Goal: Task Accomplishment & Management: Manage account settings

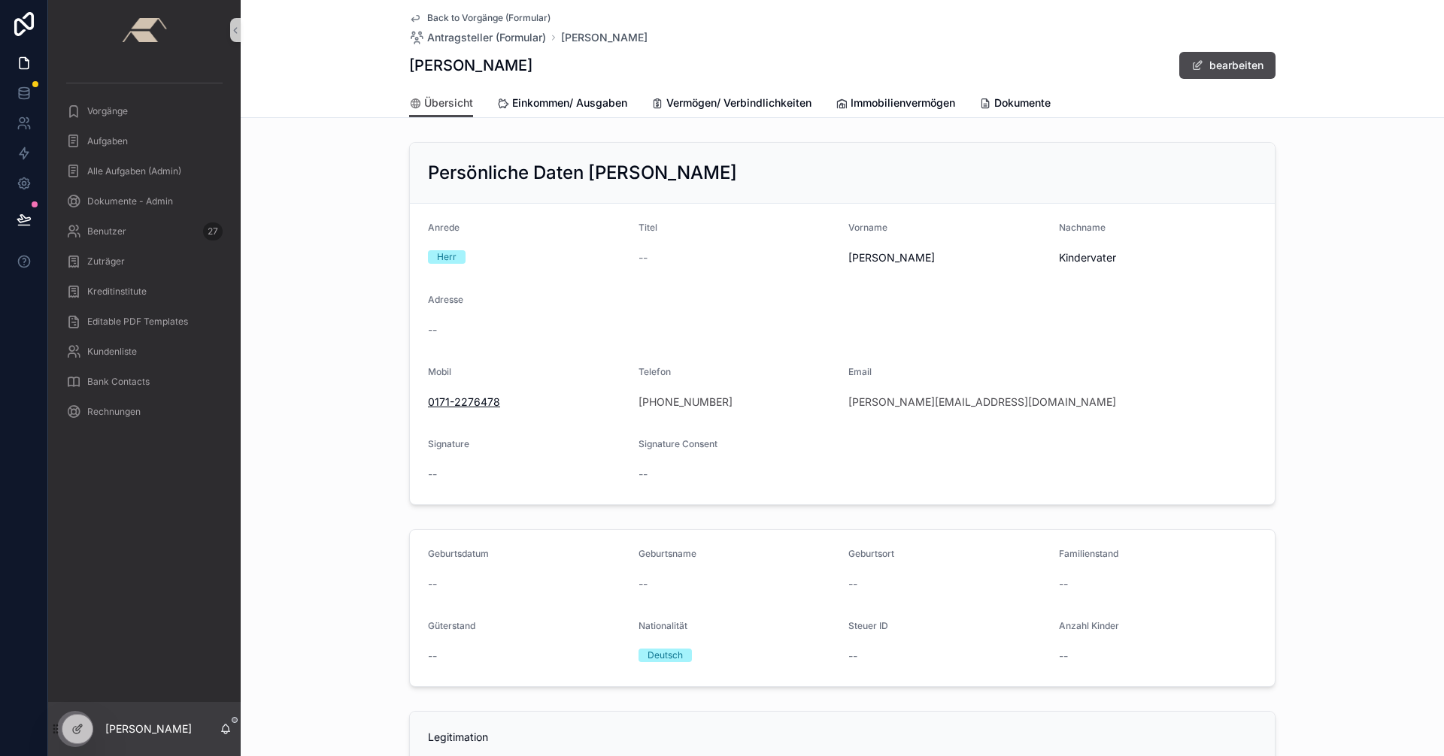
click at [441, 16] on span "Back to Vorgänge (Formular)" at bounding box center [488, 18] width 123 height 12
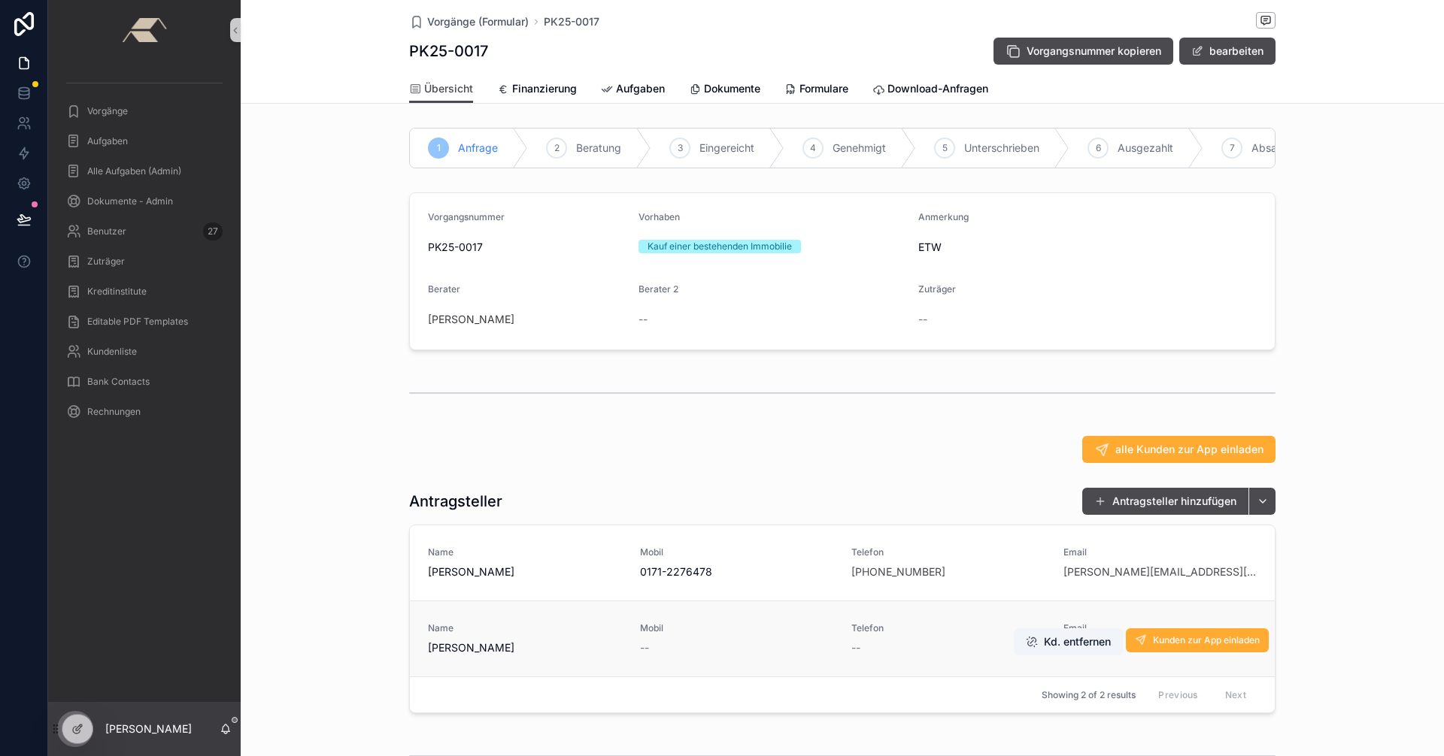
click at [600, 635] on span "Name" at bounding box center [525, 629] width 194 height 12
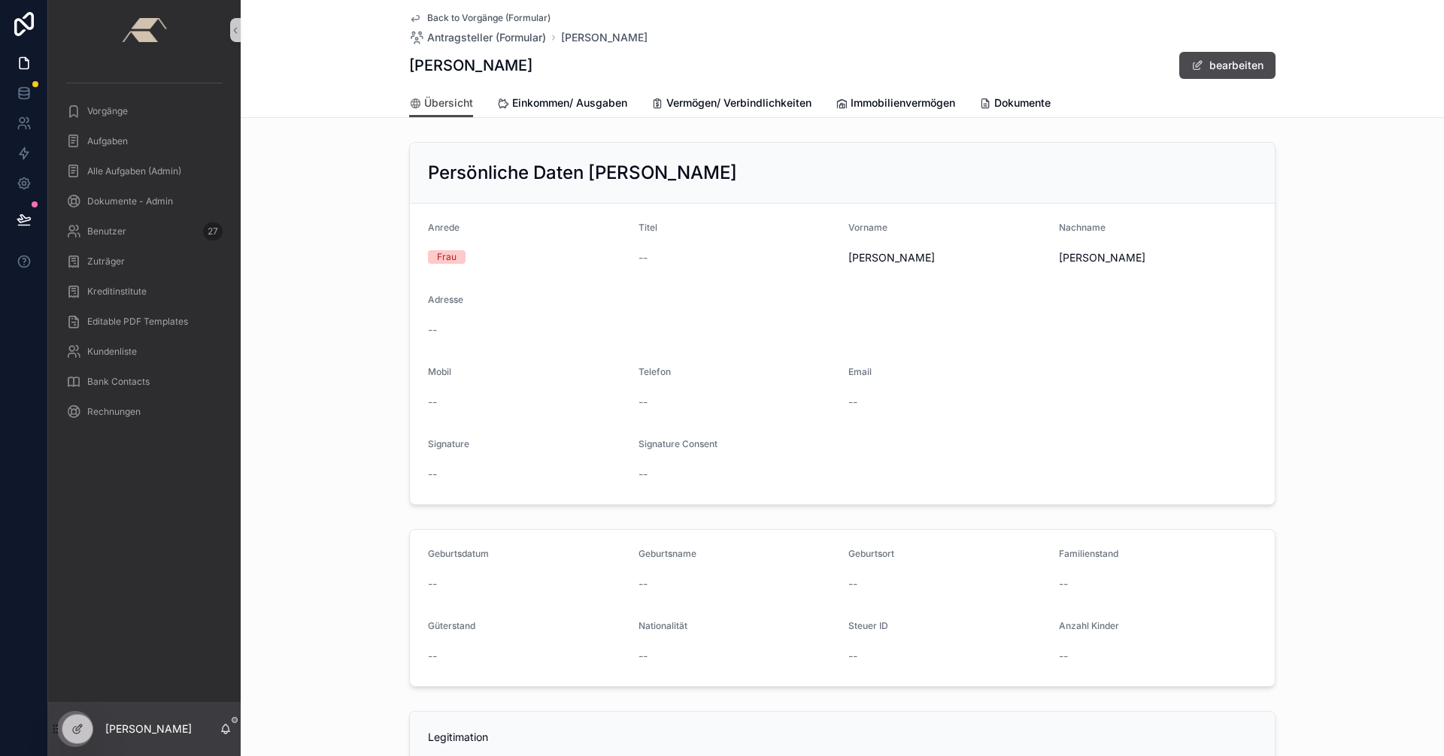
click at [433, 17] on span "Back to Vorgänge (Formular)" at bounding box center [488, 18] width 123 height 12
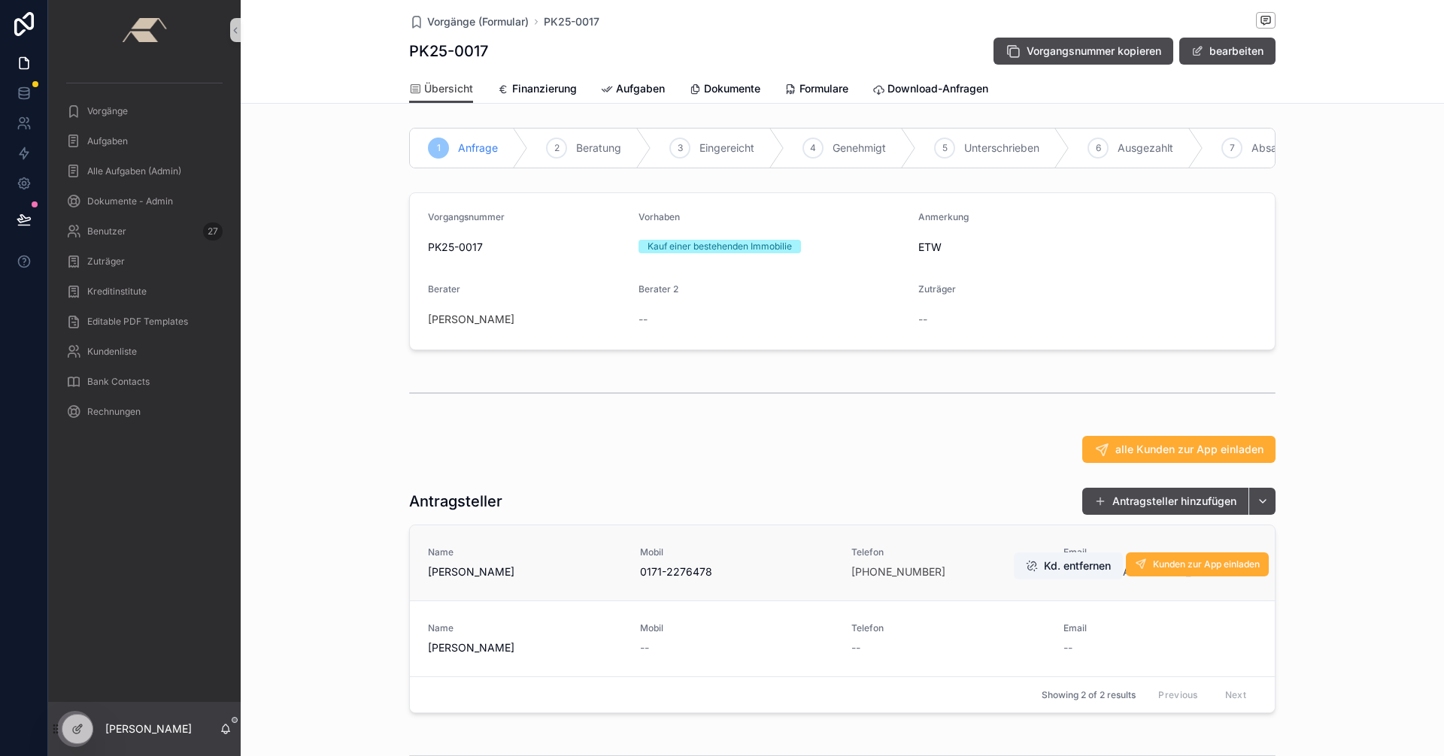
click at [775, 570] on div "Mobil [PHONE_NUMBER]" at bounding box center [737, 563] width 194 height 33
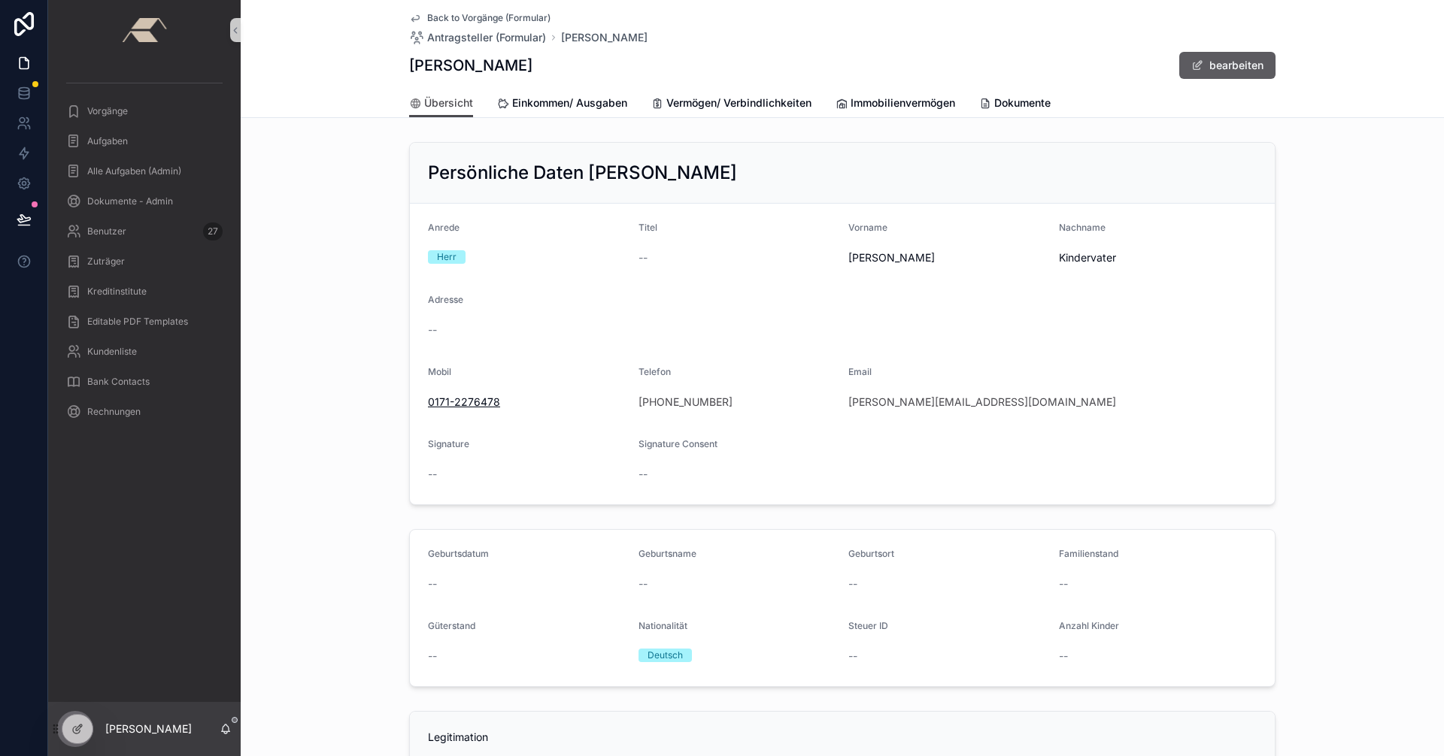
click at [1211, 58] on button "bearbeiten" at bounding box center [1227, 65] width 96 height 27
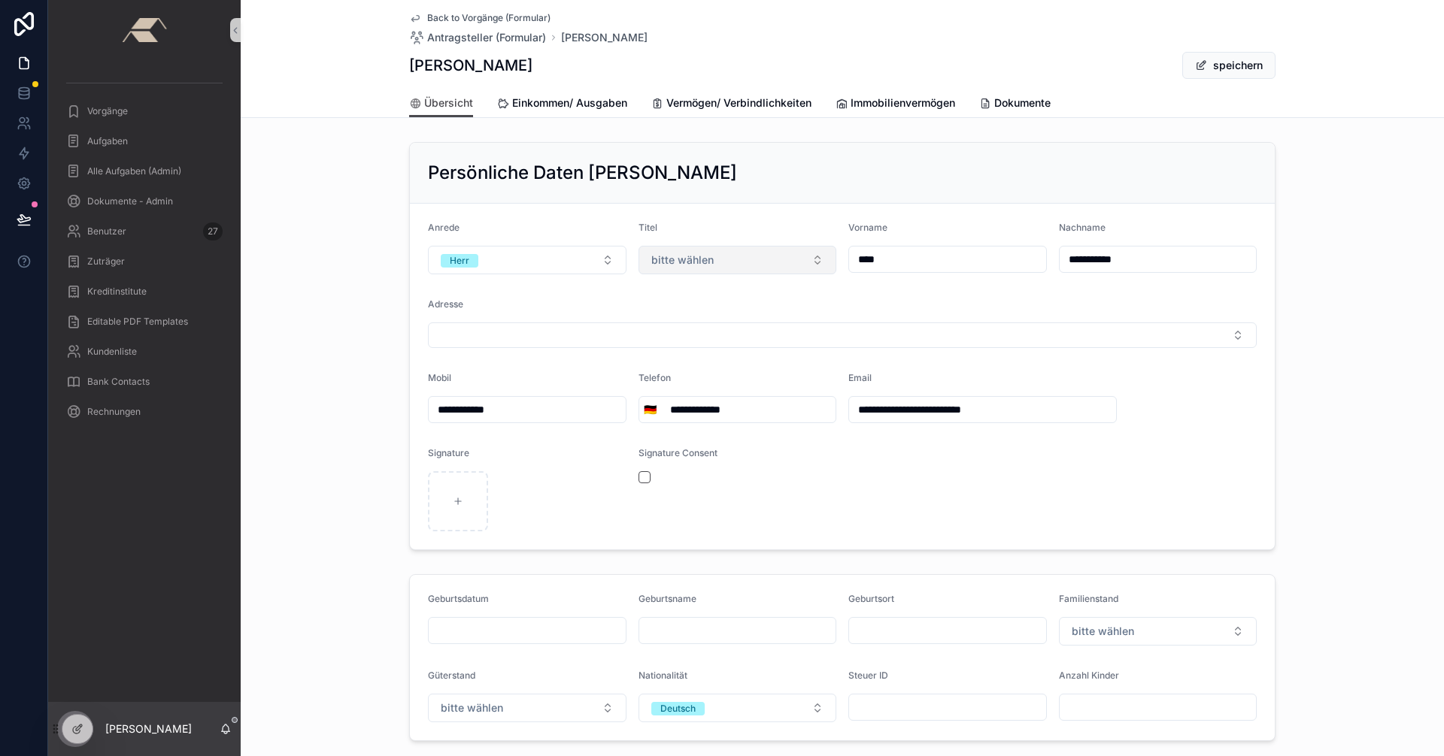
click at [787, 255] on button "bitte wählen" at bounding box center [737, 260] width 199 height 29
click at [683, 360] on div "Prof." at bounding box center [731, 365] width 191 height 23
click at [1225, 63] on button "speichern" at bounding box center [1228, 65] width 93 height 27
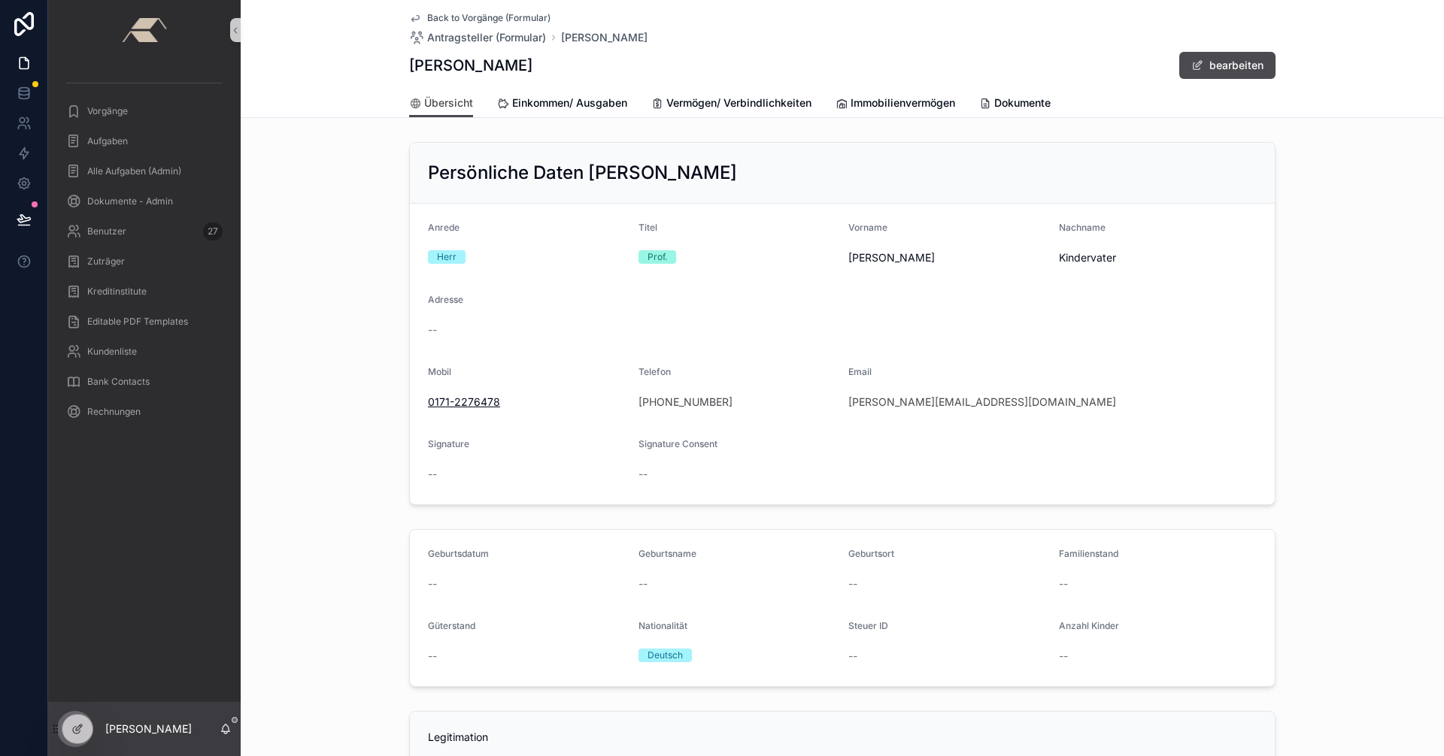
click at [409, 17] on icon "scrollable content" at bounding box center [415, 18] width 12 height 12
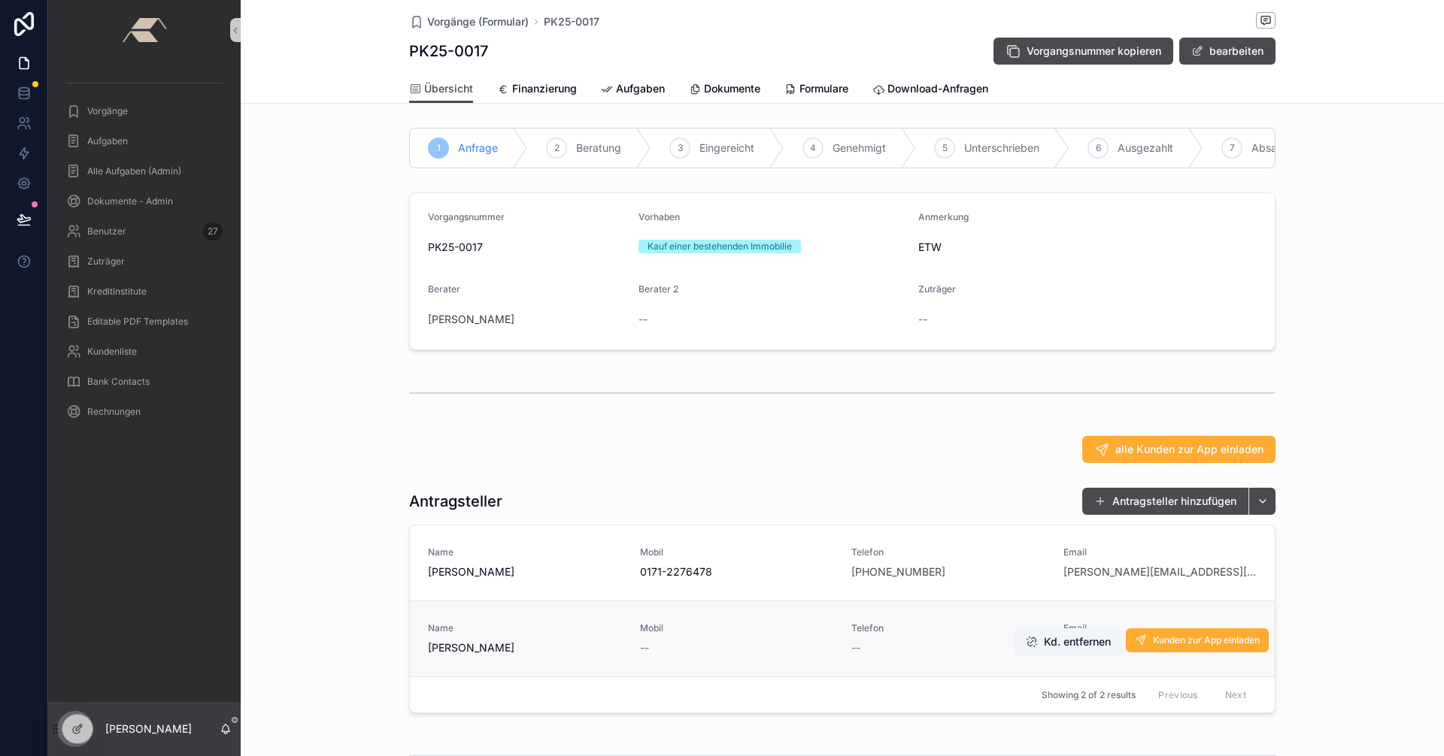
click at [776, 635] on span "Mobil" at bounding box center [737, 629] width 194 height 12
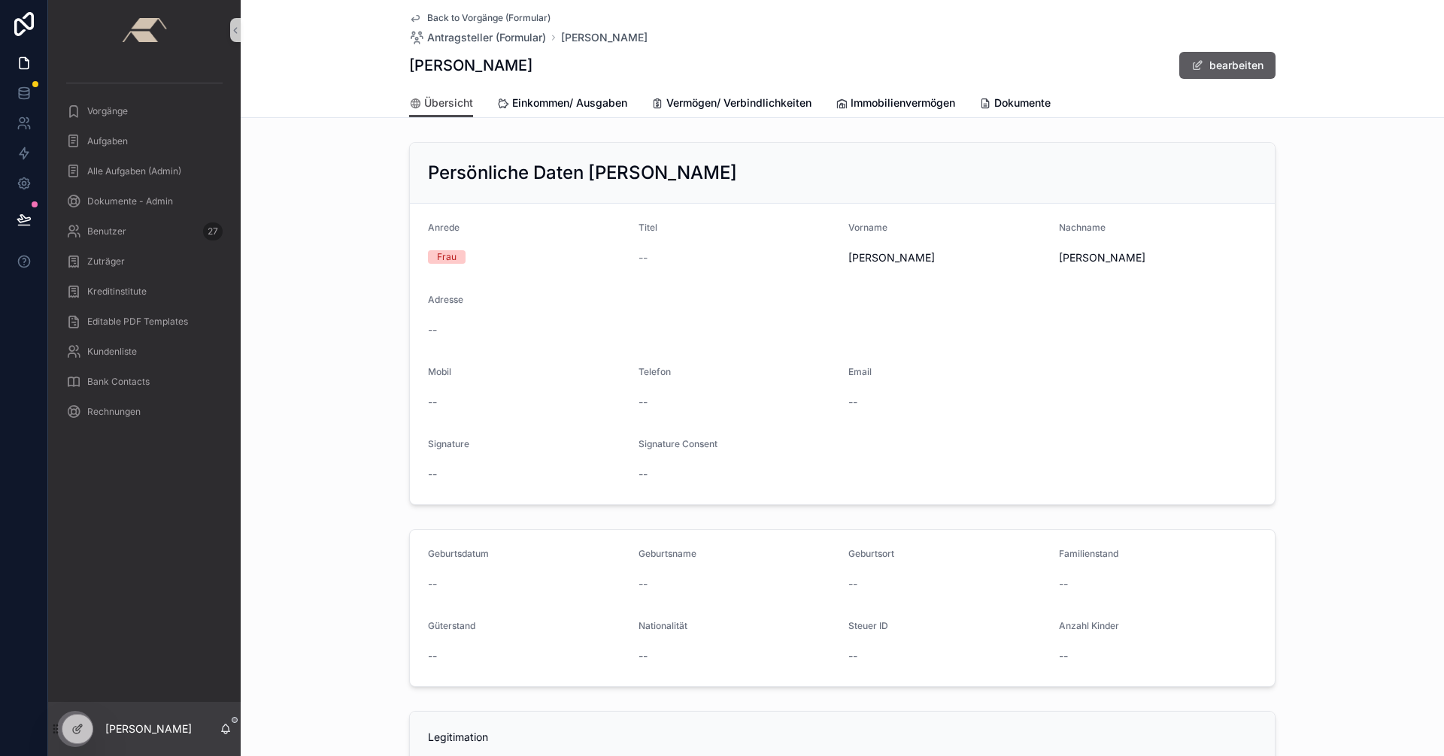
click at [1256, 66] on button "bearbeiten" at bounding box center [1227, 65] width 96 height 27
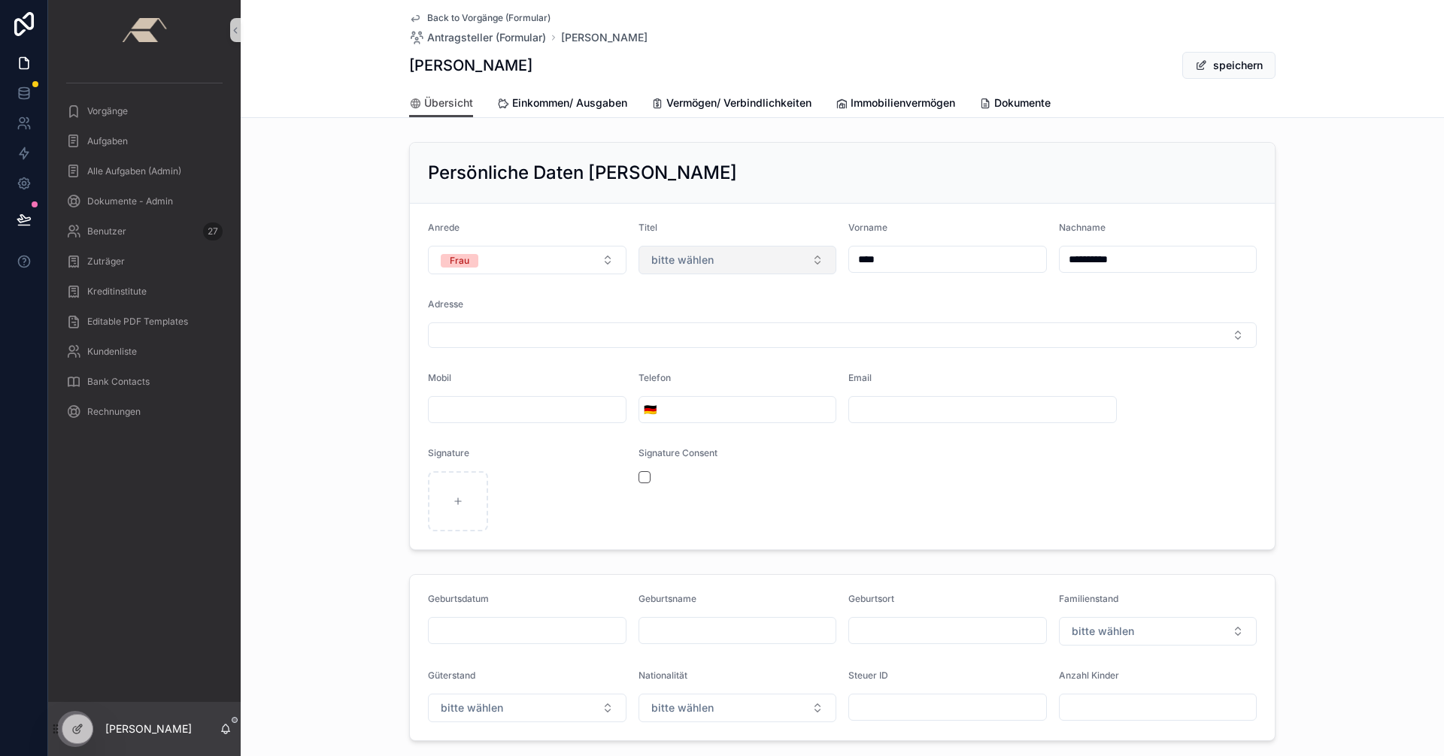
click at [709, 262] on button "bitte wählen" at bounding box center [737, 260] width 199 height 29
click at [702, 391] on div "Prof. Dr." at bounding box center [731, 388] width 191 height 23
click at [1223, 68] on button "speichern" at bounding box center [1228, 65] width 93 height 27
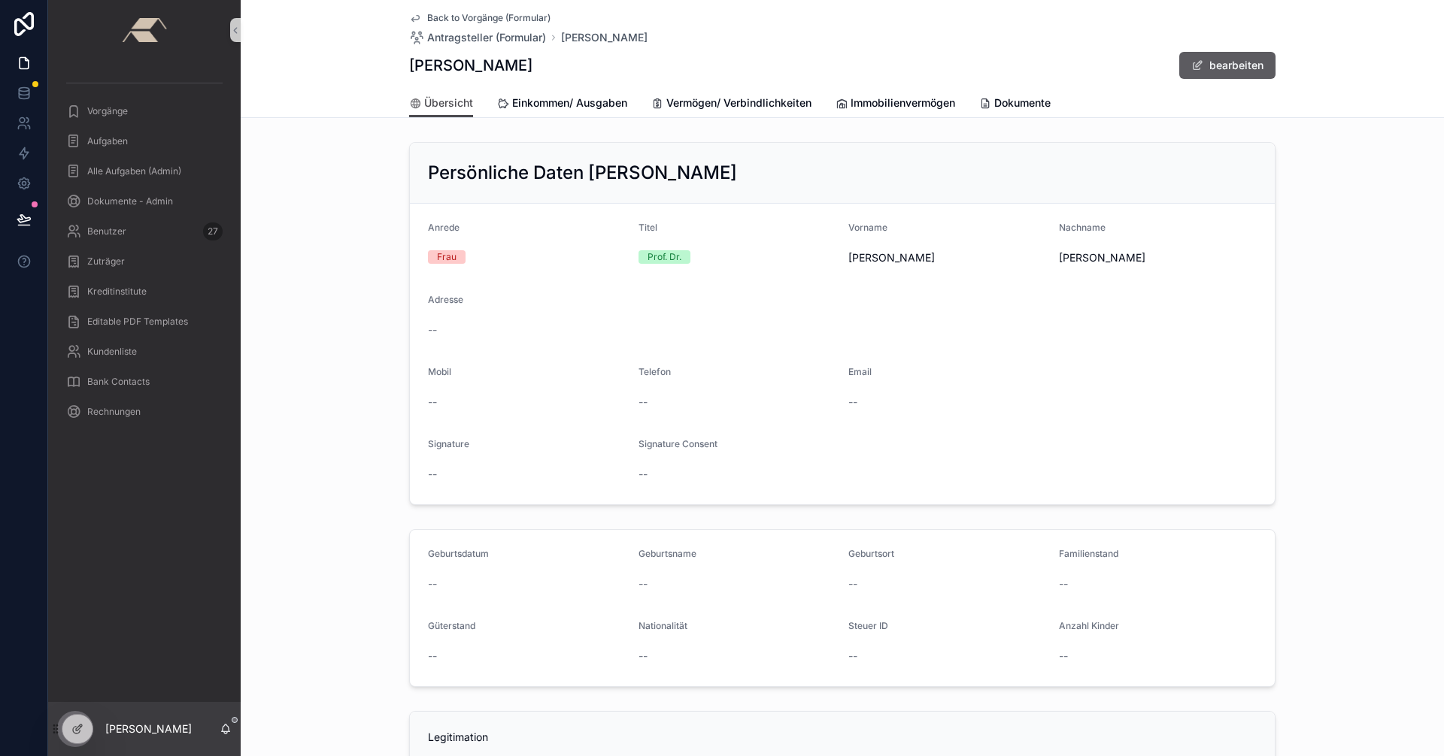
click at [1205, 65] on button "bearbeiten" at bounding box center [1227, 65] width 96 height 27
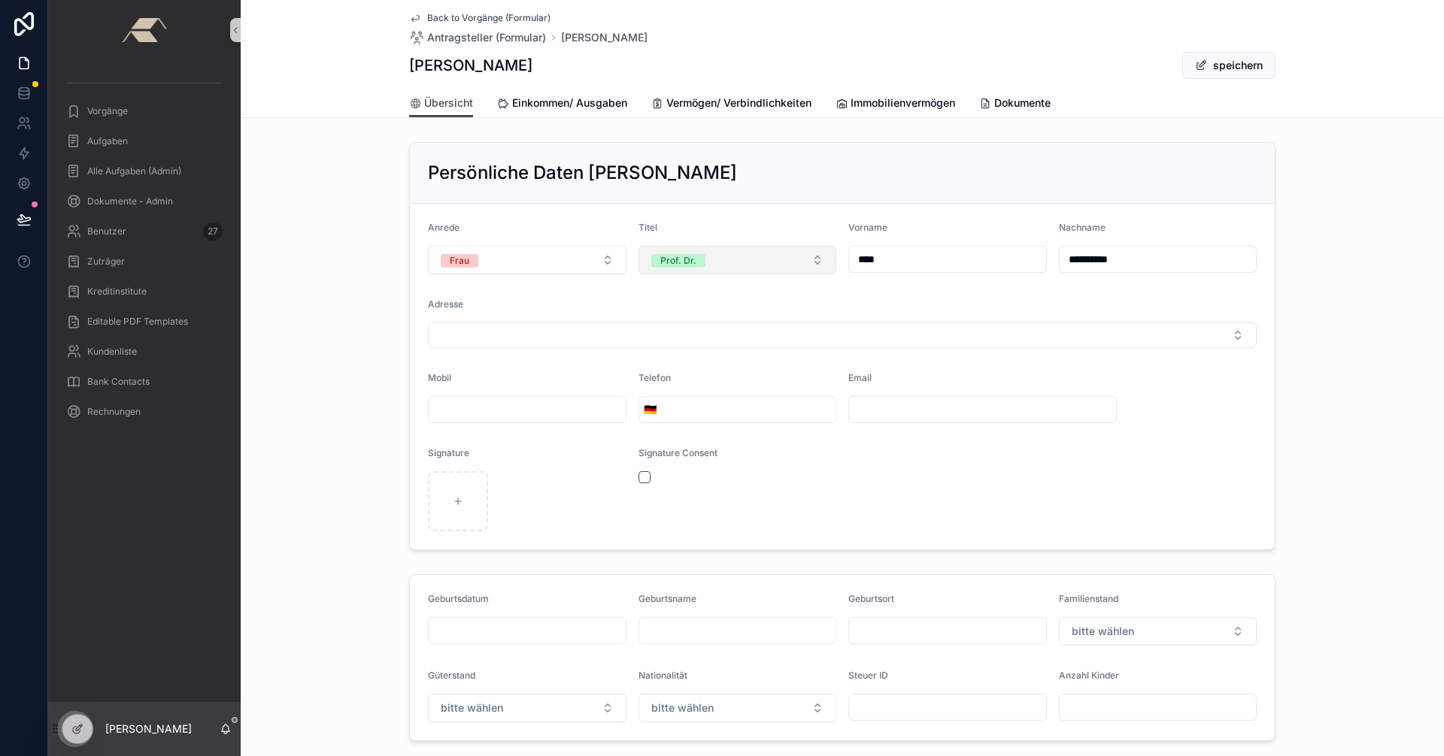
click at [722, 260] on button "Prof. Dr." at bounding box center [737, 260] width 199 height 29
click at [671, 328] on div "None" at bounding box center [731, 320] width 191 height 23
click at [1228, 63] on button "speichern" at bounding box center [1228, 65] width 93 height 27
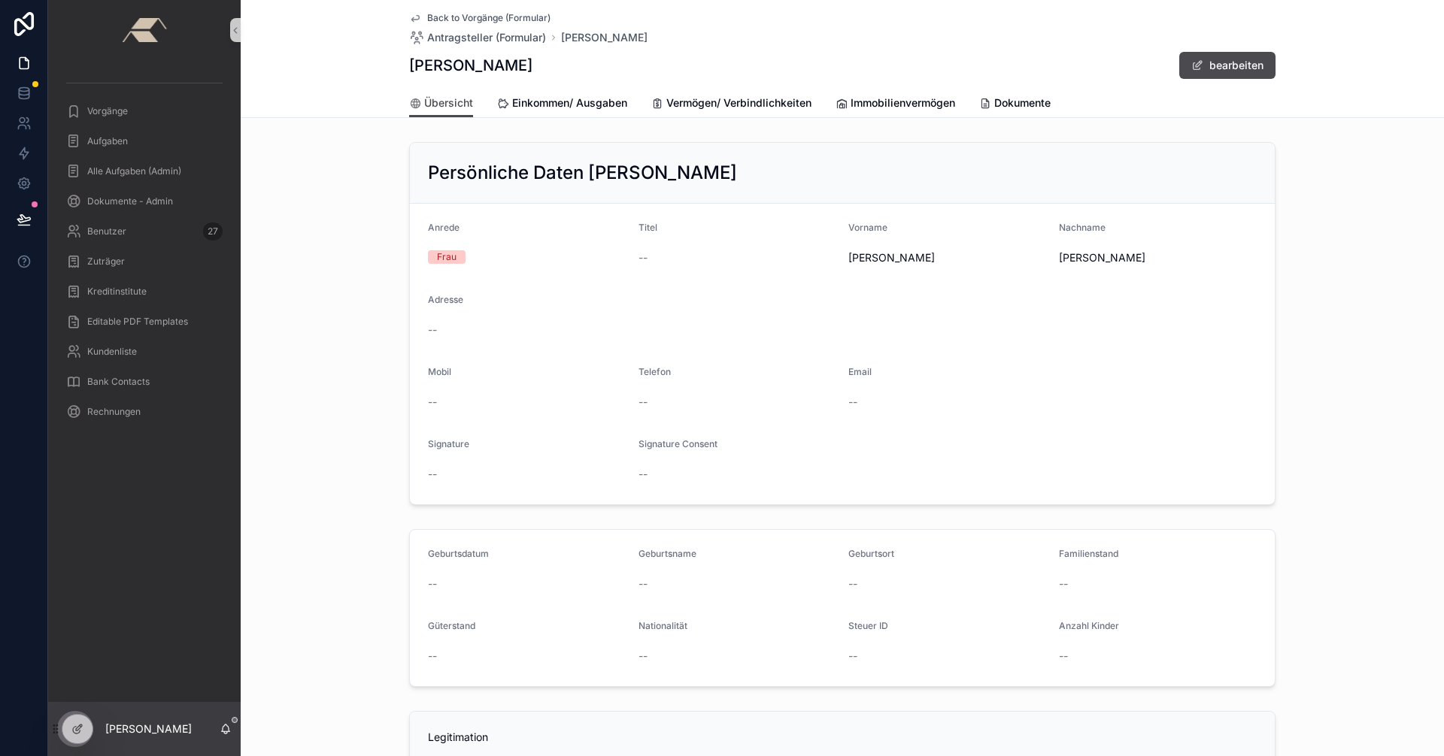
click at [427, 14] on span "Back to Vorgänge (Formular)" at bounding box center [488, 18] width 123 height 12
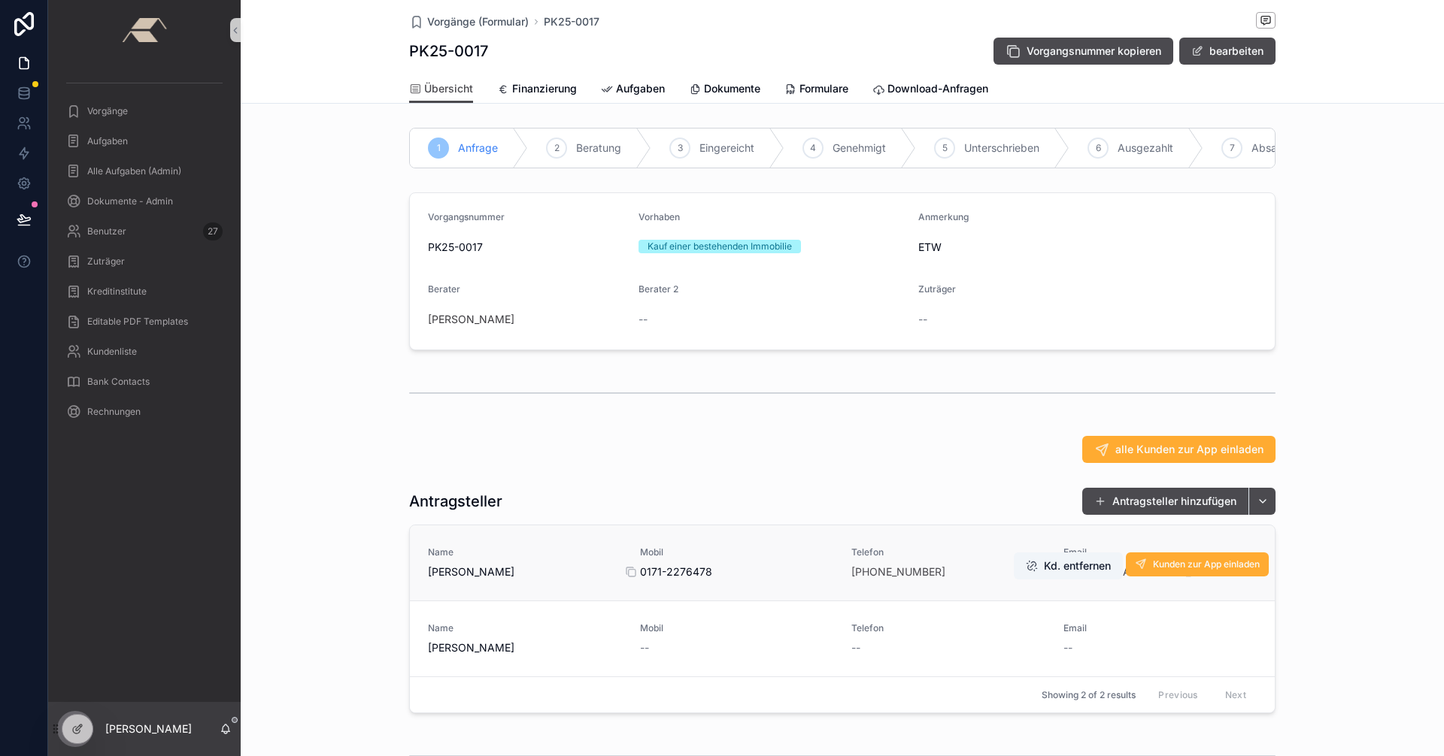
click at [753, 580] on span "0171-2276478" at bounding box center [737, 572] width 194 height 15
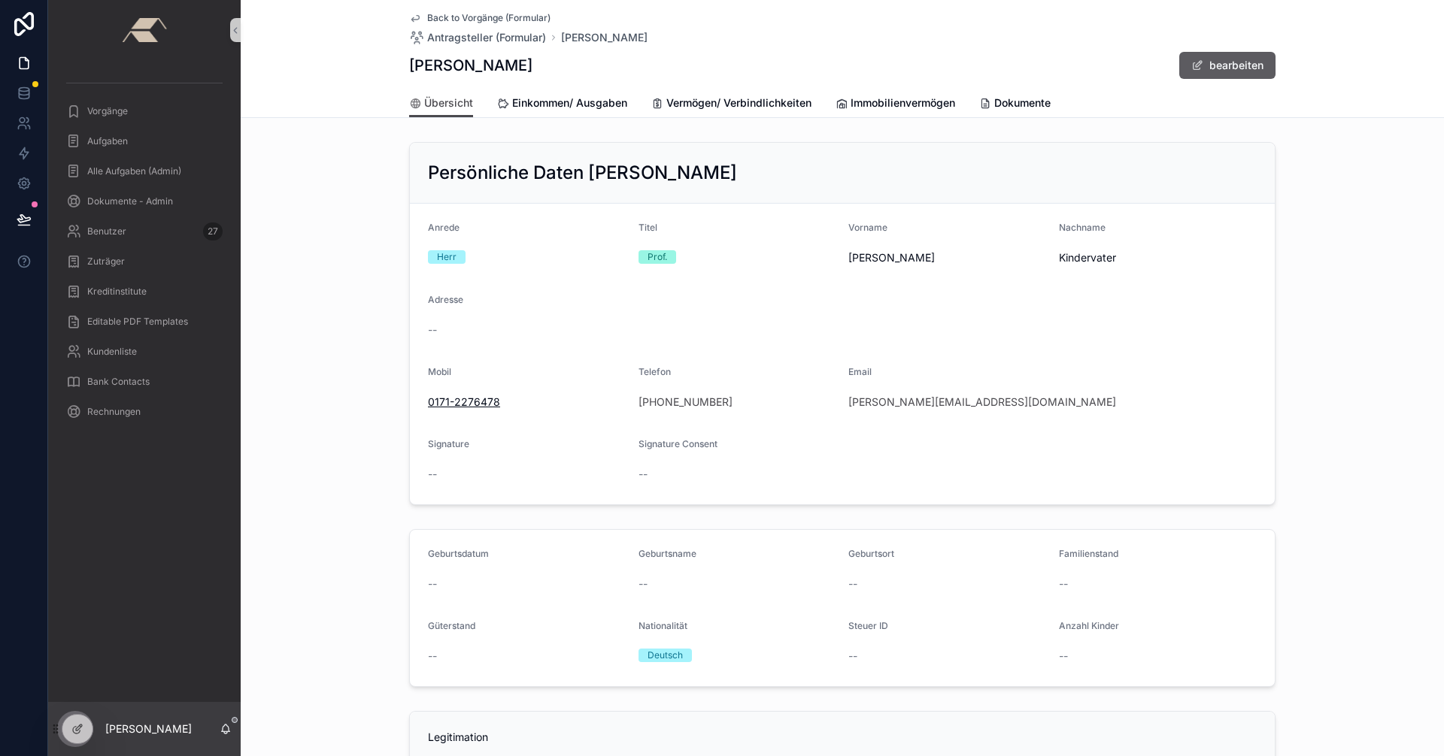
click at [1199, 62] on button "bearbeiten" at bounding box center [1227, 65] width 96 height 27
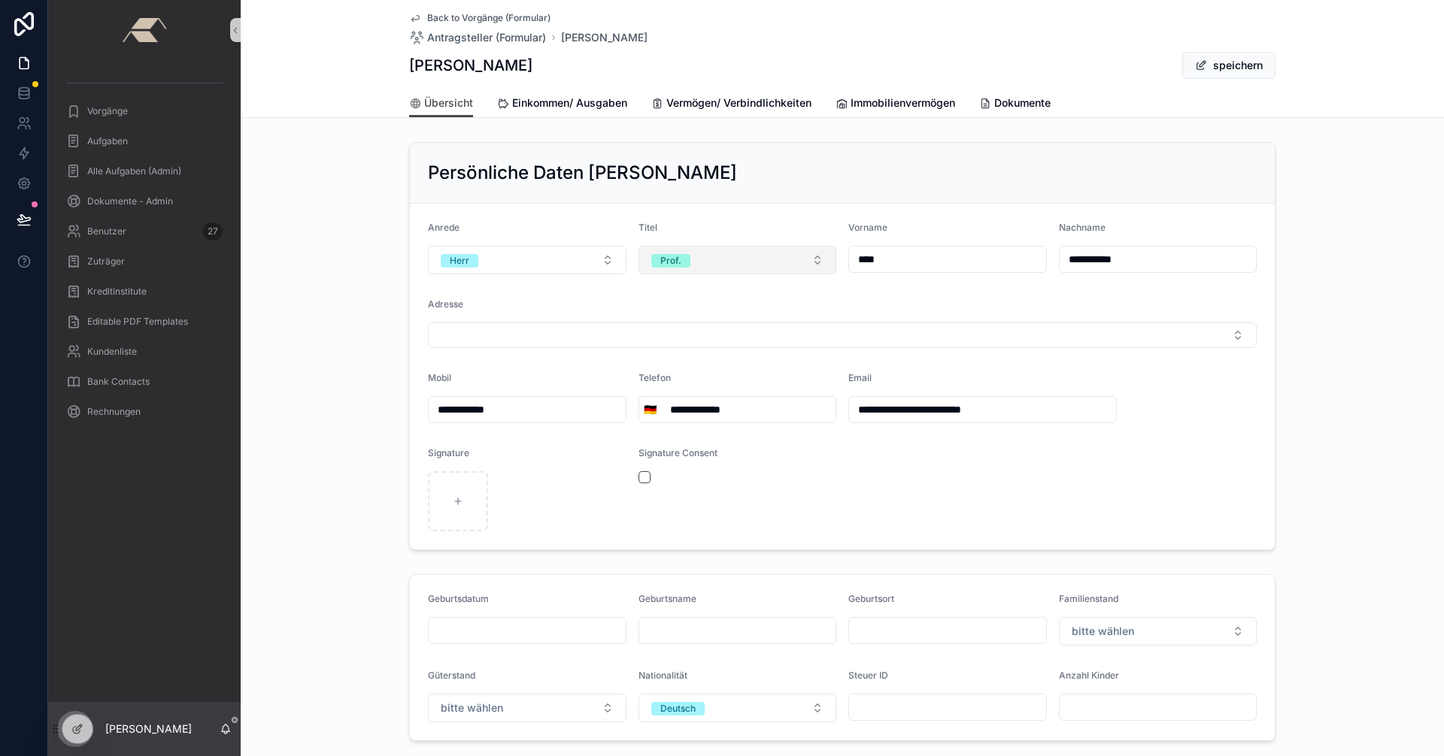
click at [747, 264] on button "Prof." at bounding box center [737, 260] width 199 height 29
click at [676, 320] on span "None" at bounding box center [662, 321] width 41 height 14
click at [1223, 62] on button "speichern" at bounding box center [1228, 65] width 93 height 27
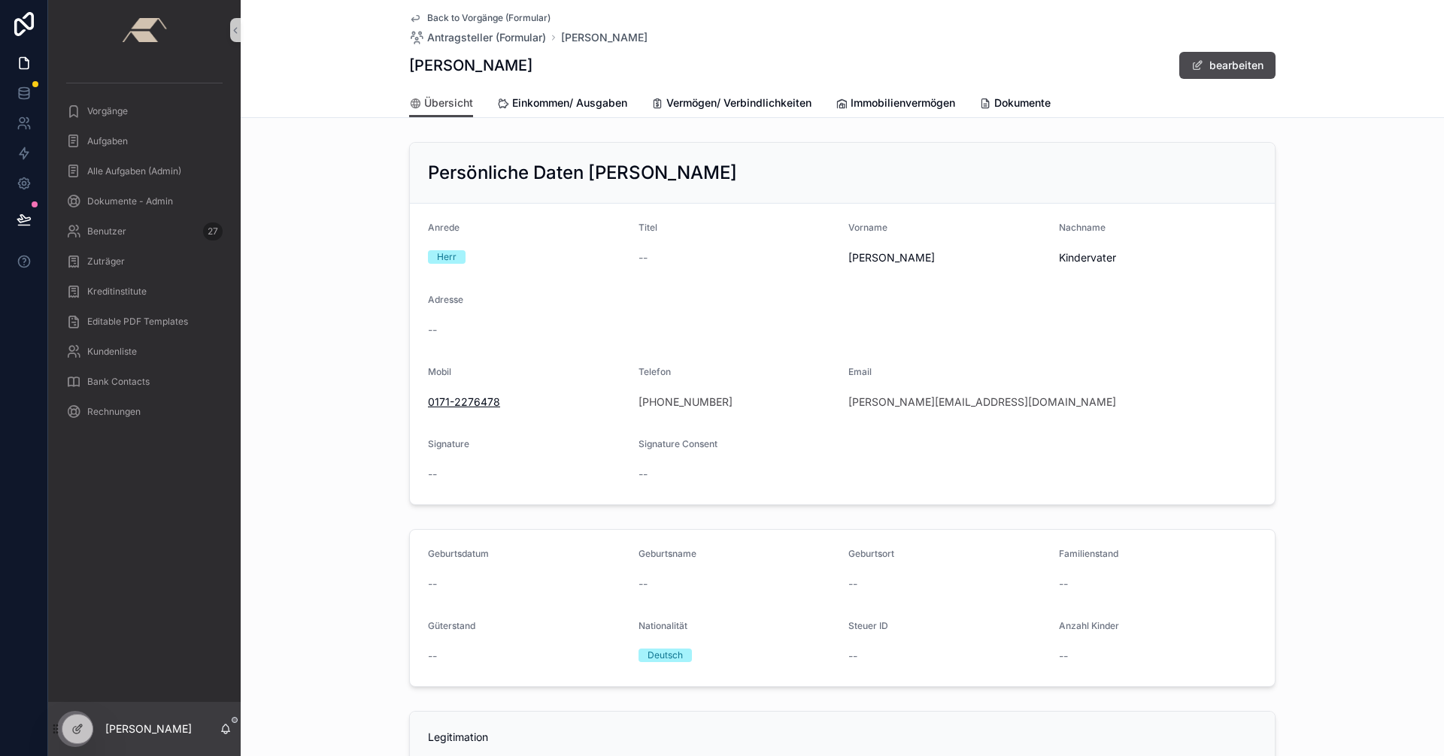
click at [434, 23] on span "Back to Vorgänge (Formular)" at bounding box center [488, 18] width 123 height 12
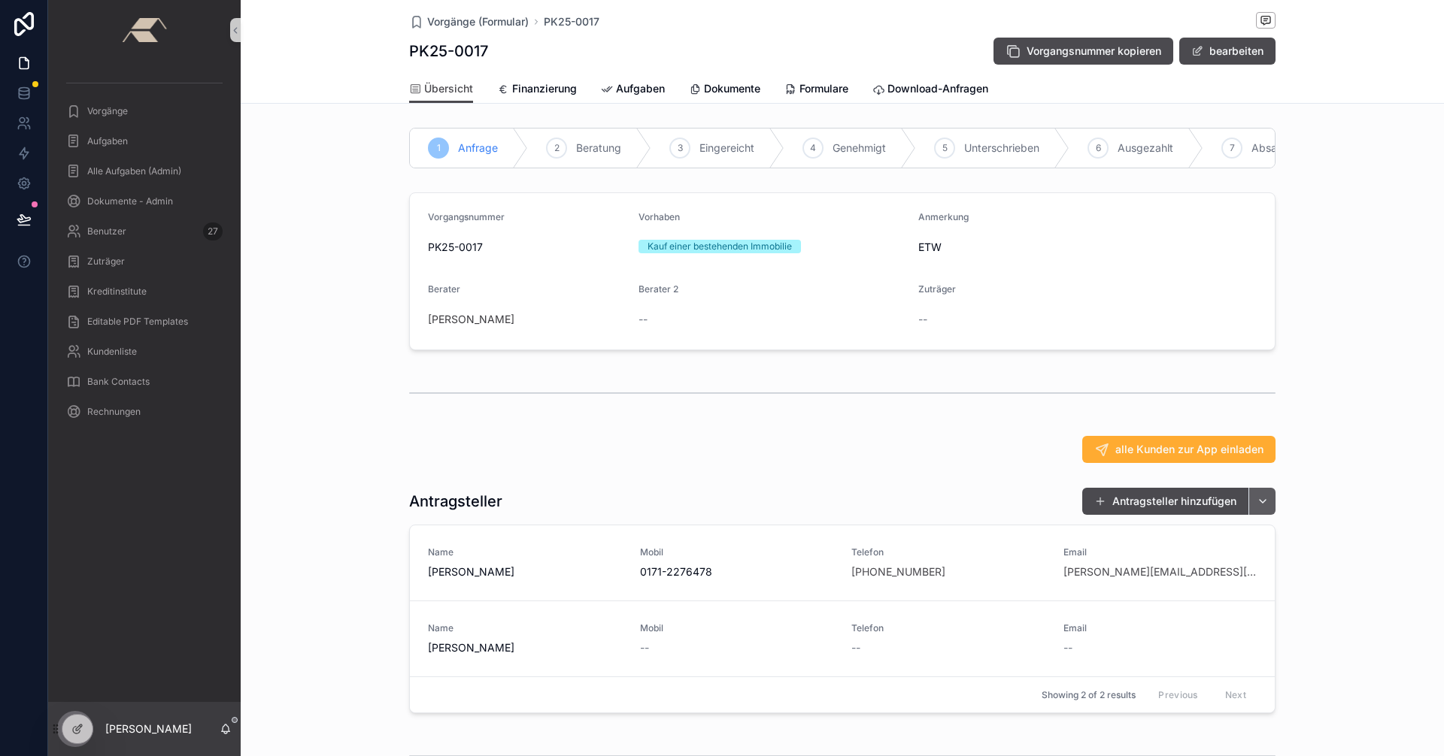
click at [1260, 514] on button "scrollable content" at bounding box center [1261, 501] width 27 height 27
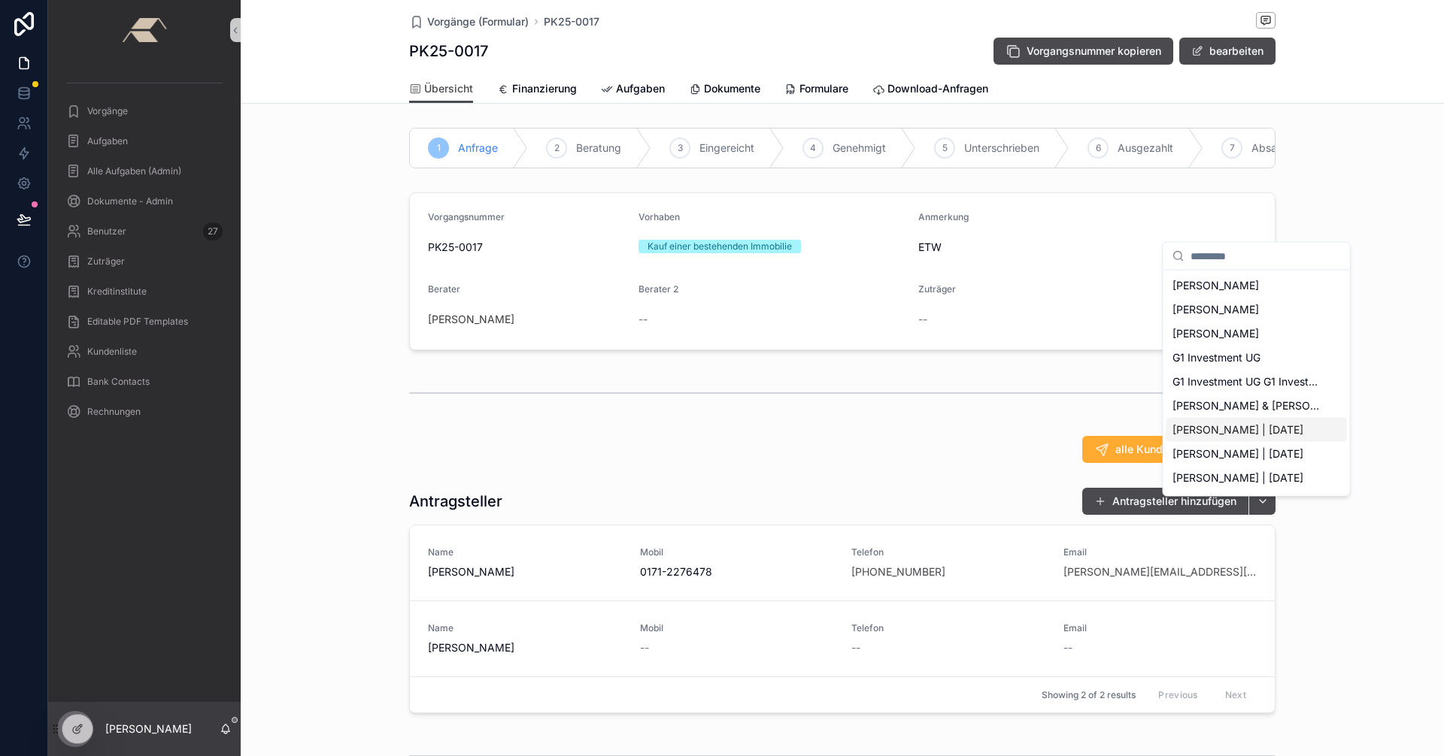
click at [1208, 426] on span "[PERSON_NAME] | [DATE]" at bounding box center [1237, 430] width 131 height 15
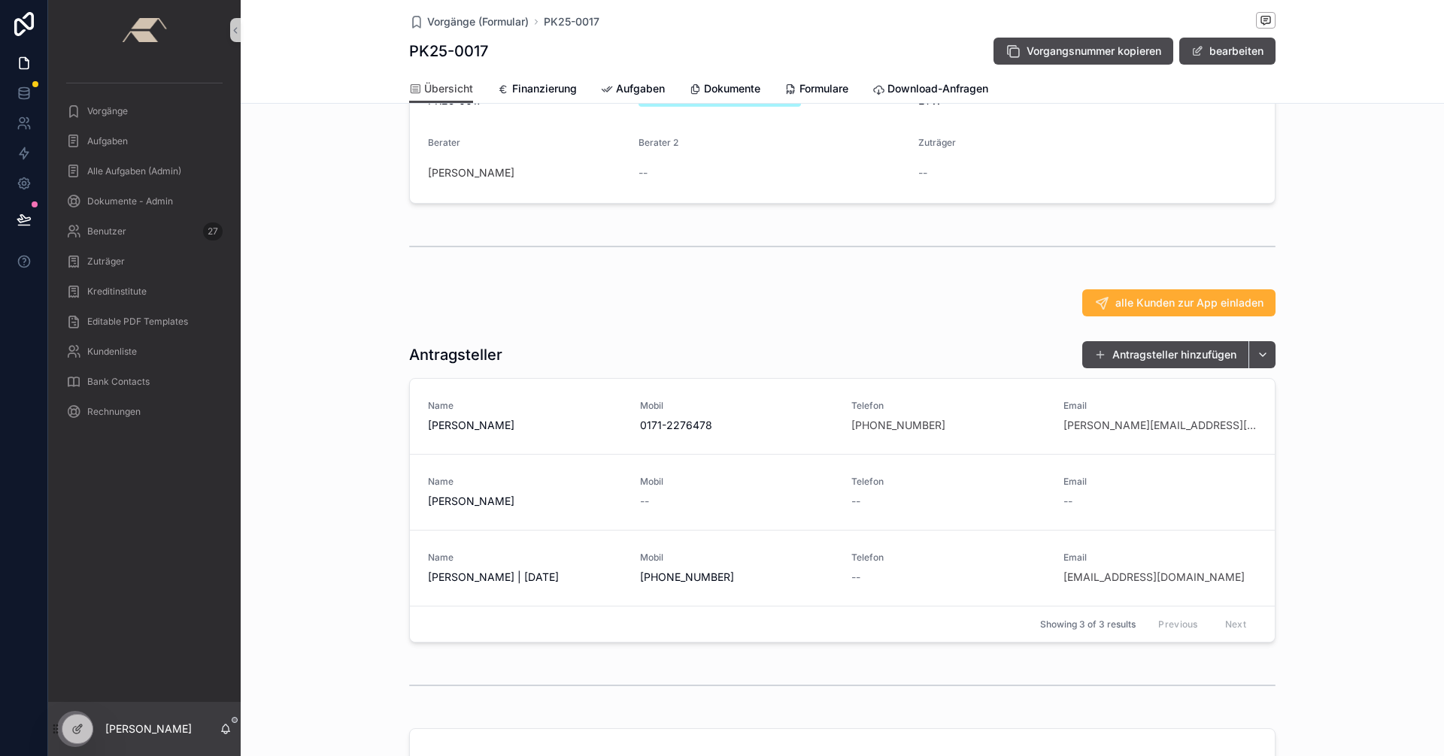
scroll to position [150, 0]
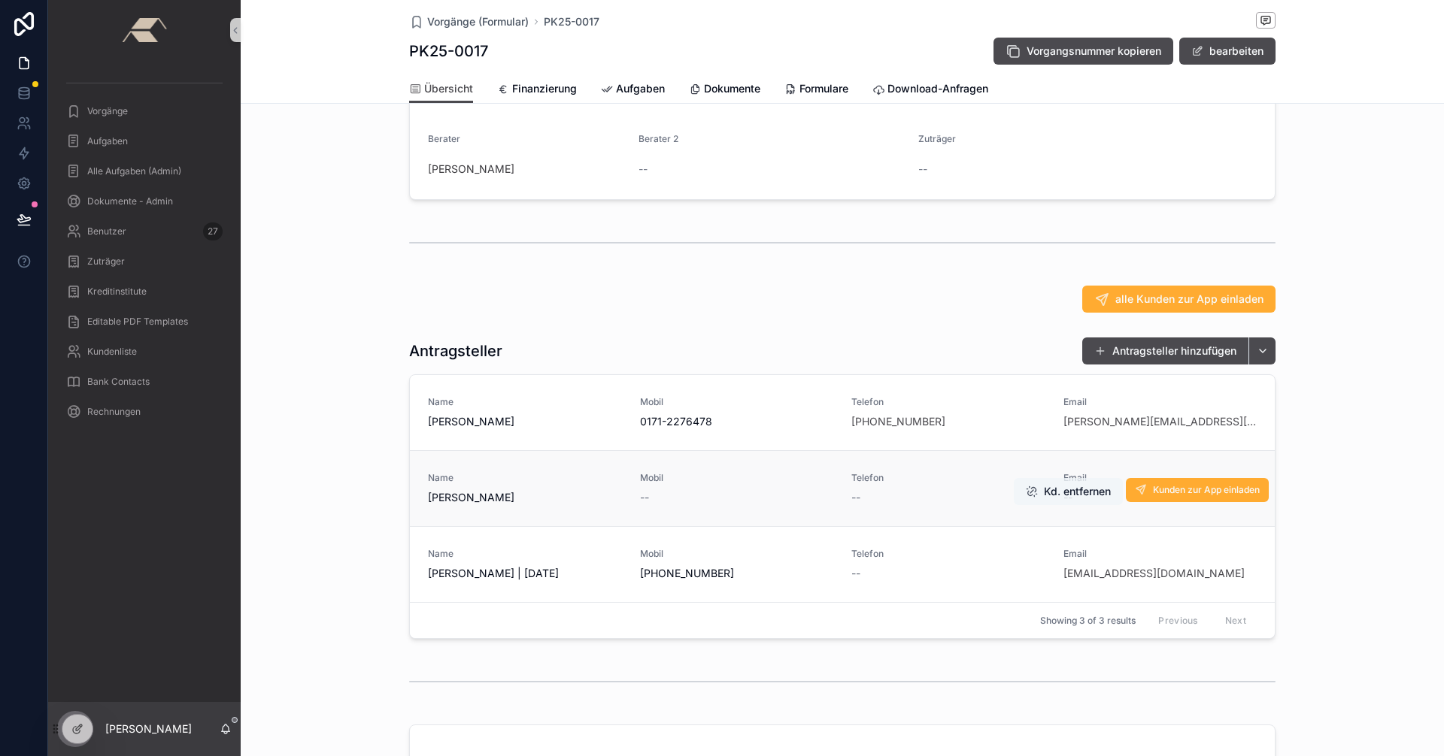
click at [1055, 503] on button "Kd. entfernen" at bounding box center [1068, 491] width 109 height 27
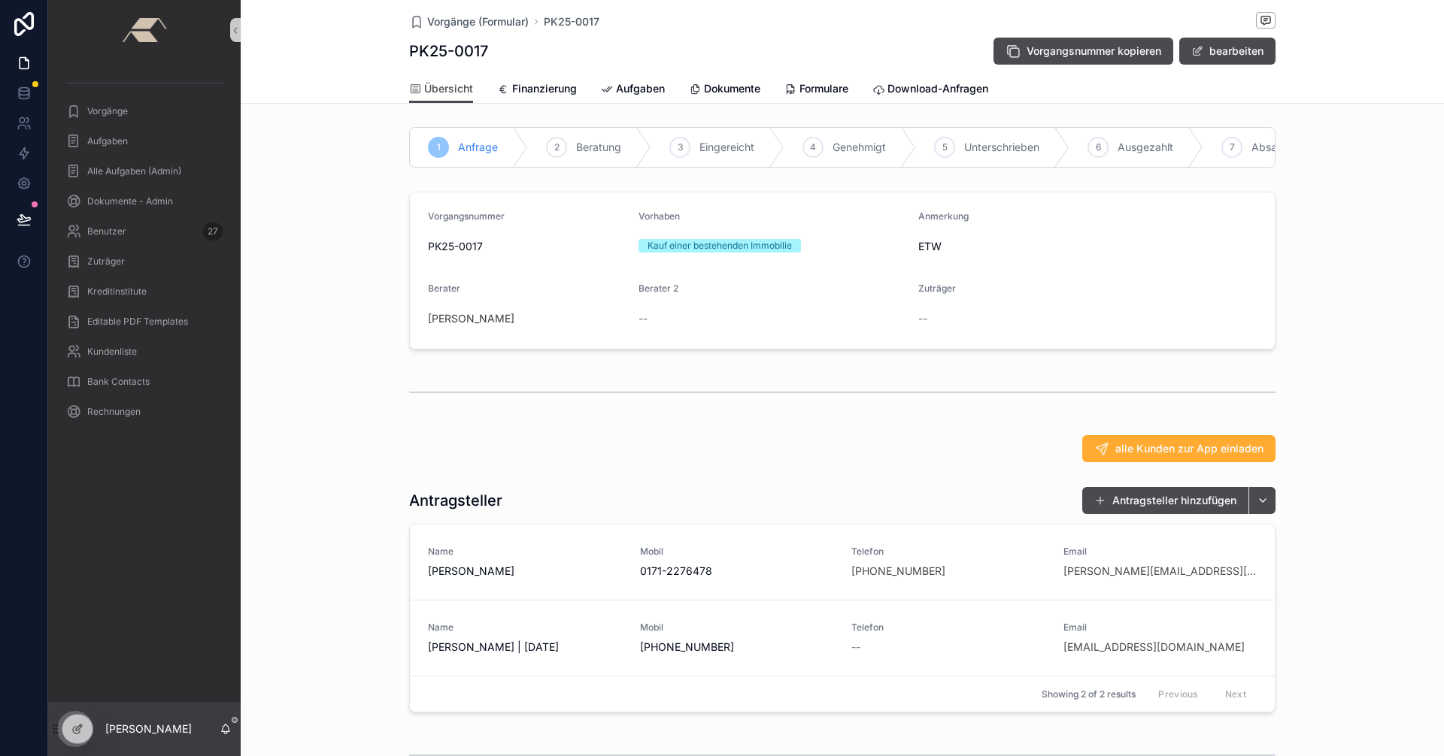
scroll to position [0, 0]
click at [1193, 51] on span "scrollable content" at bounding box center [1197, 51] width 12 height 12
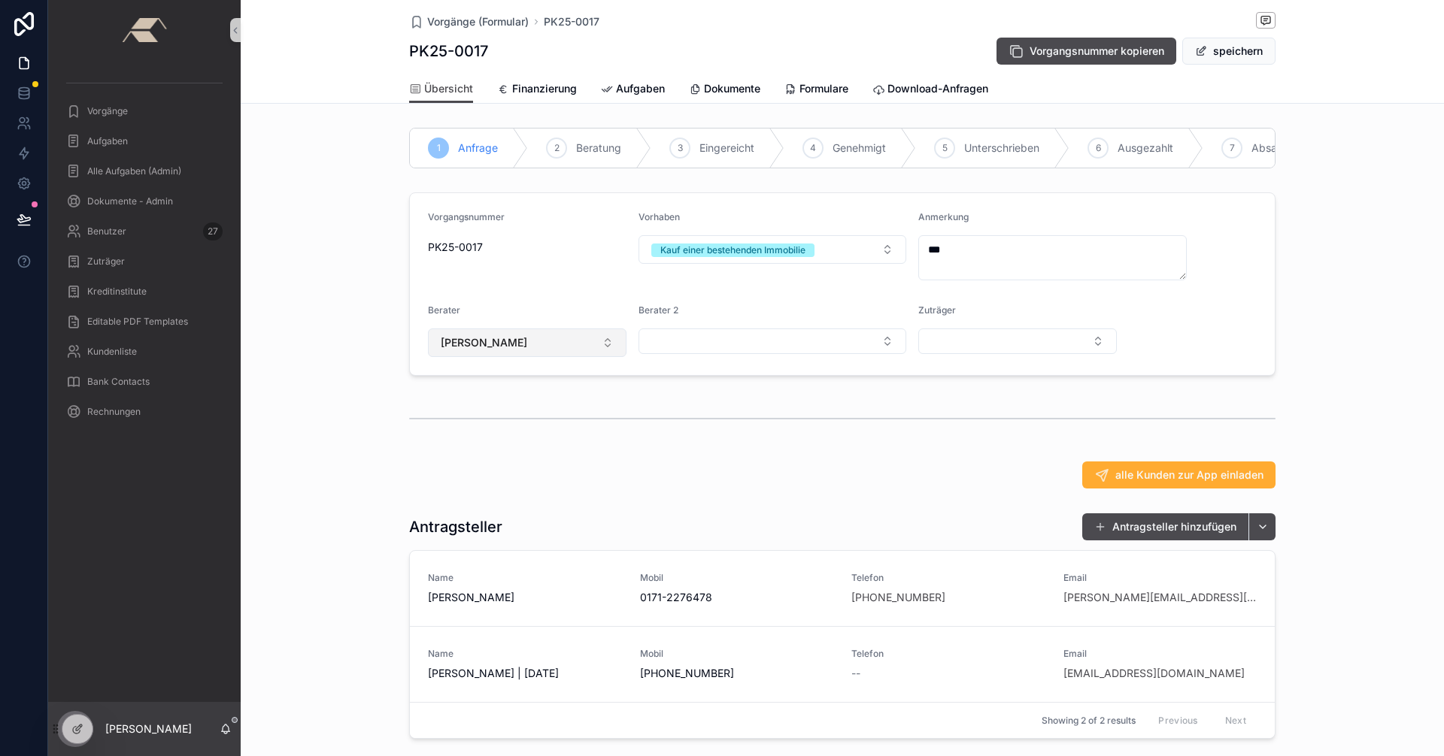
click at [574, 357] on button "[PERSON_NAME]" at bounding box center [527, 343] width 199 height 29
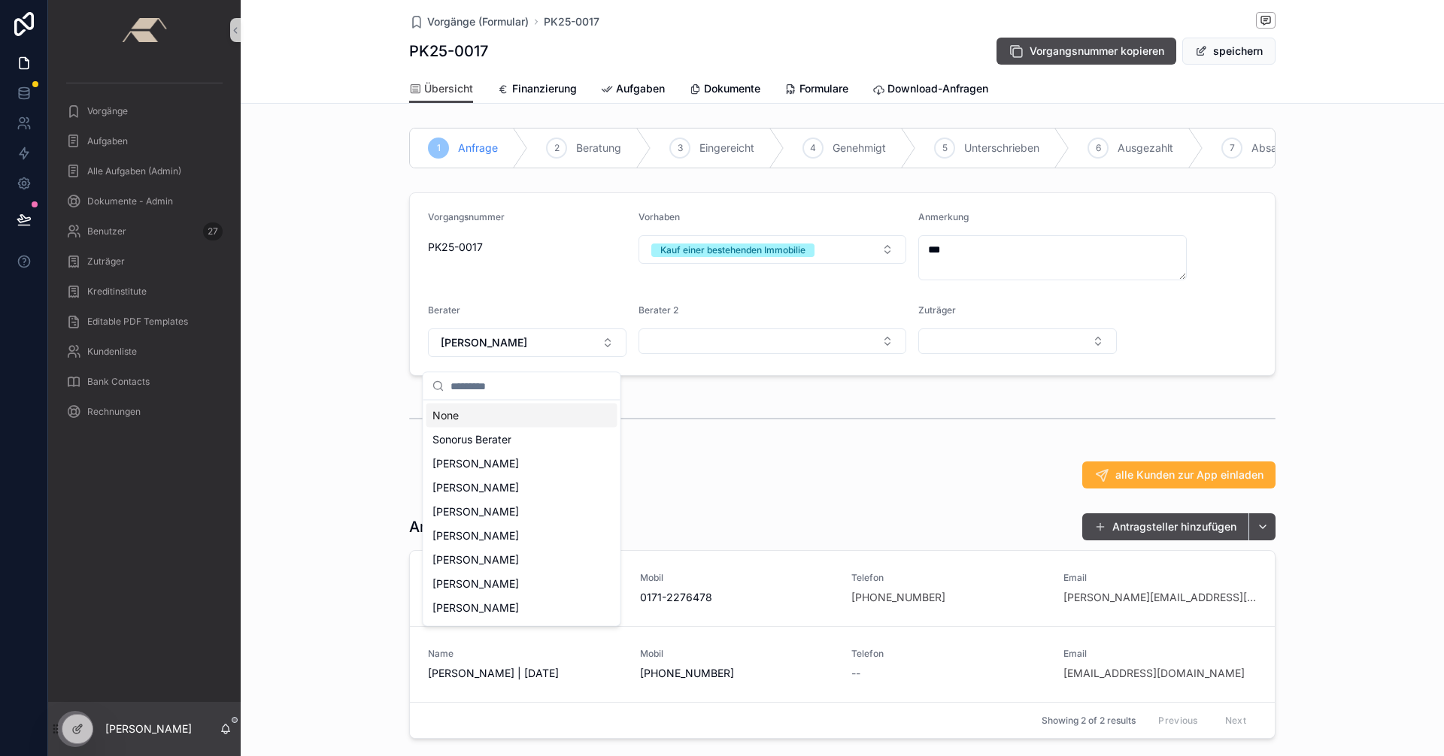
click at [465, 414] on div "None" at bounding box center [521, 416] width 191 height 24
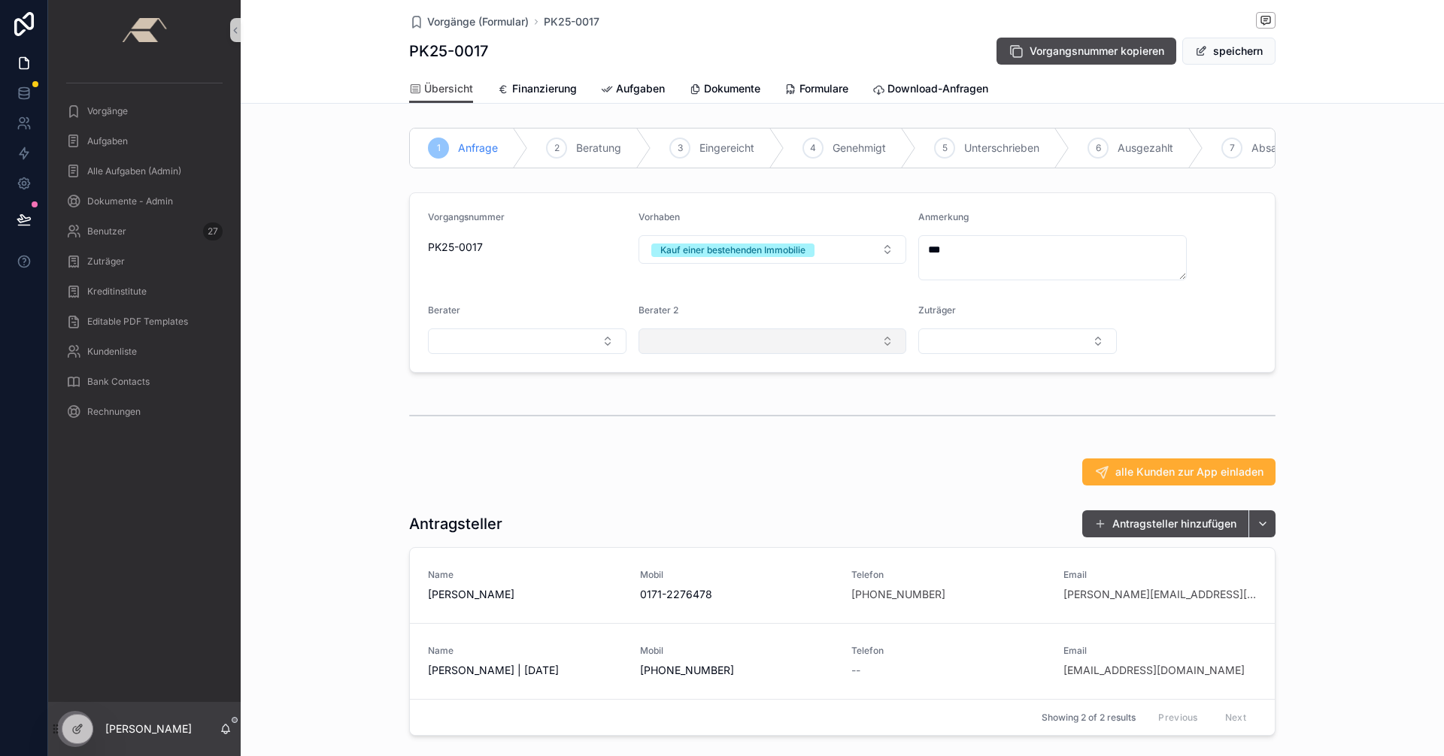
click at [771, 354] on button "Select Button" at bounding box center [772, 342] width 268 height 26
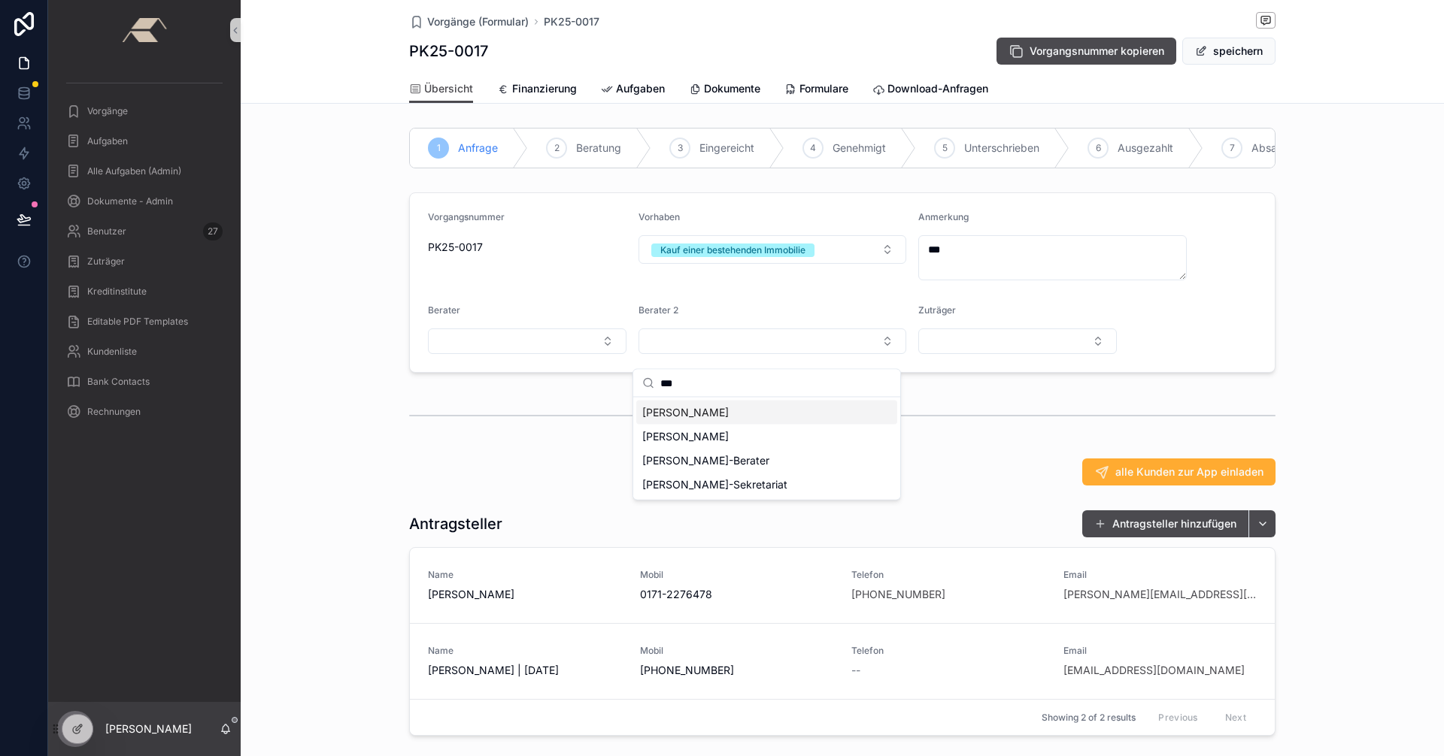
type input "***"
click at [711, 413] on span "[PERSON_NAME]" at bounding box center [685, 412] width 86 height 15
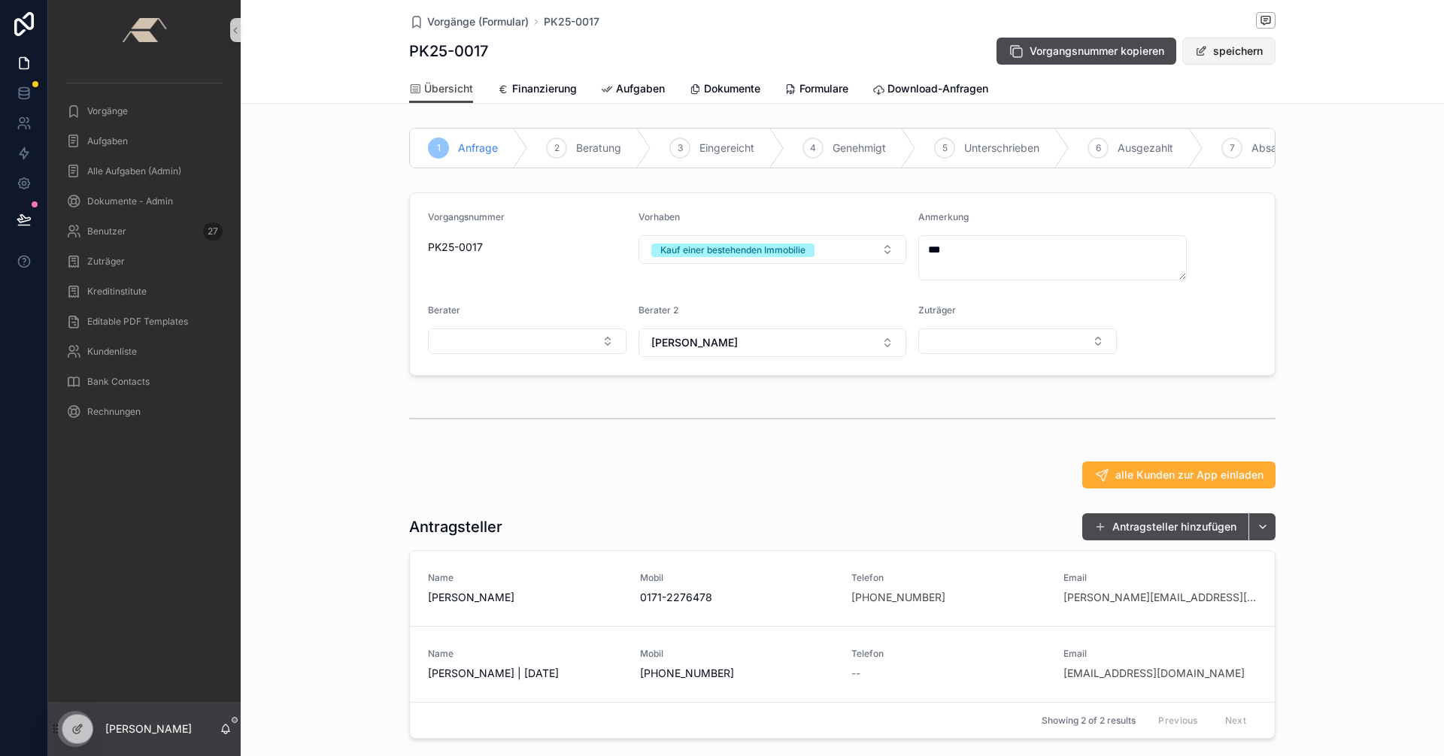
click at [1217, 53] on button "speichern" at bounding box center [1228, 51] width 93 height 27
